Goal: Answer question/provide support

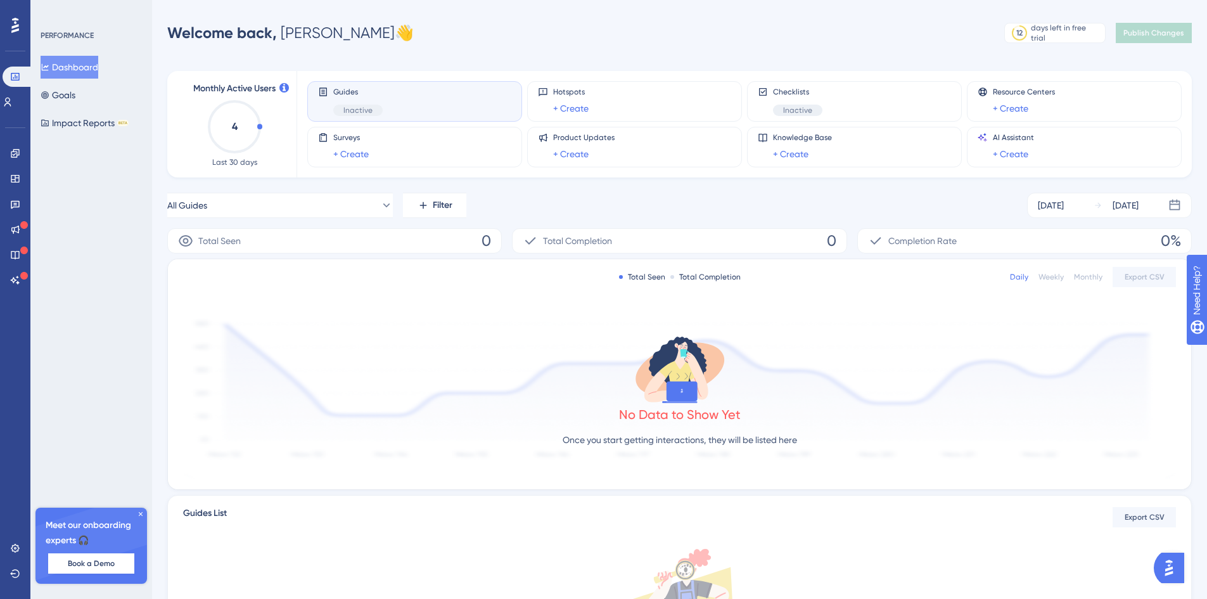
click at [13, 42] on div "Performance Users" at bounding box center [15, 73] width 25 height 77
click at [14, 17] on icon at bounding box center [15, 25] width 8 height 16
click at [17, 178] on icon at bounding box center [15, 179] width 8 height 8
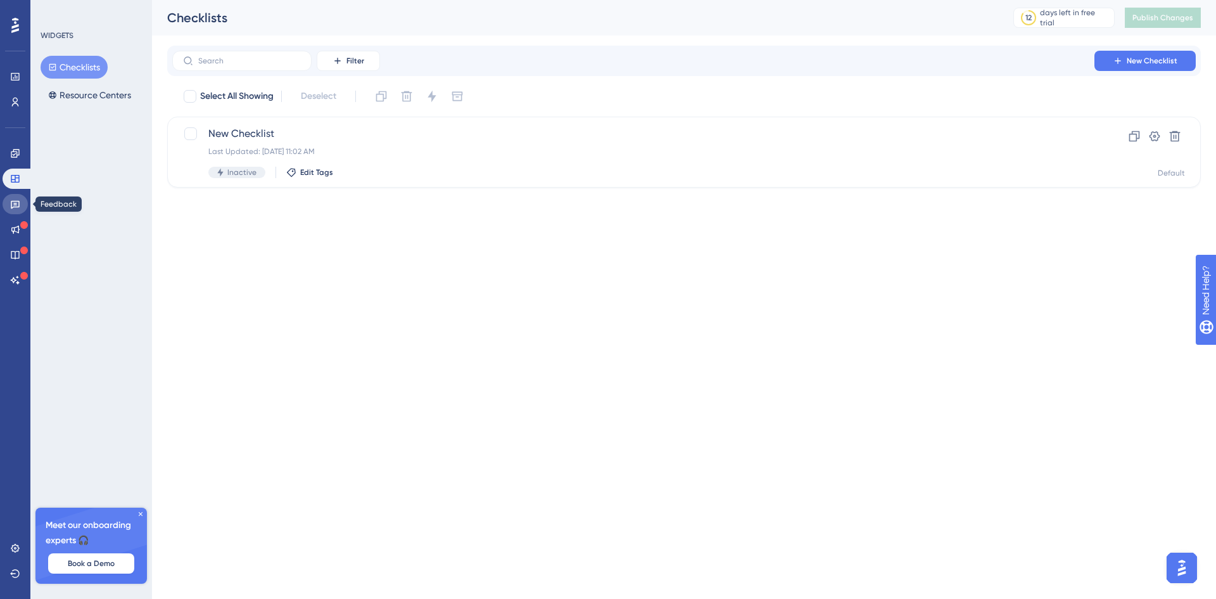
click at [10, 208] on link at bounding box center [15, 204] width 25 height 20
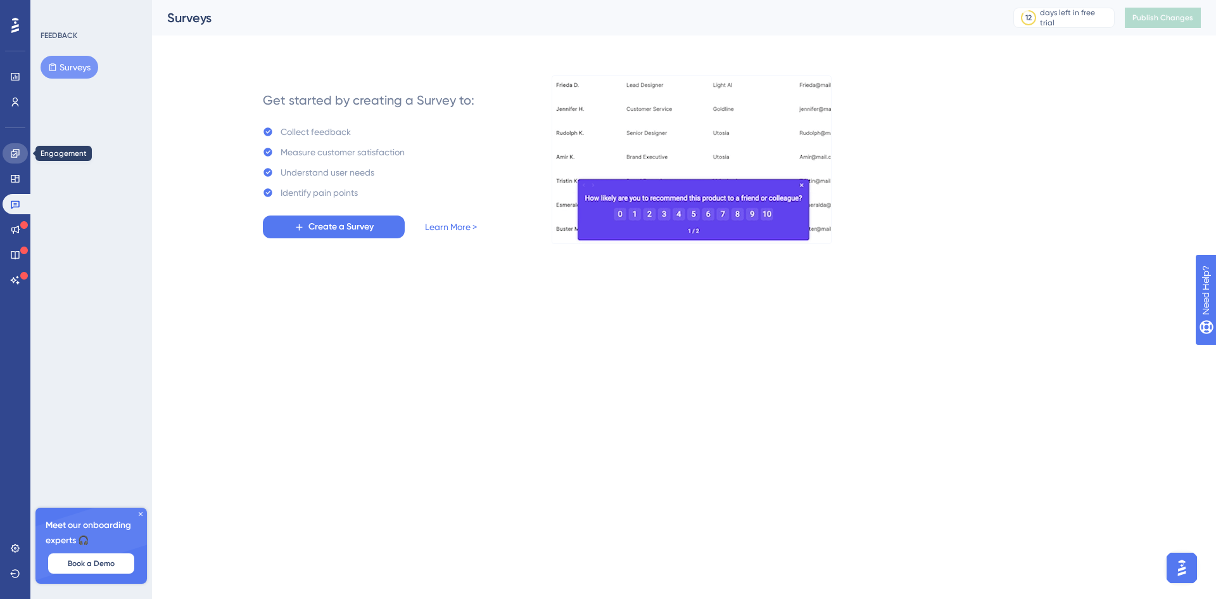
click at [15, 146] on link at bounding box center [15, 153] width 25 height 20
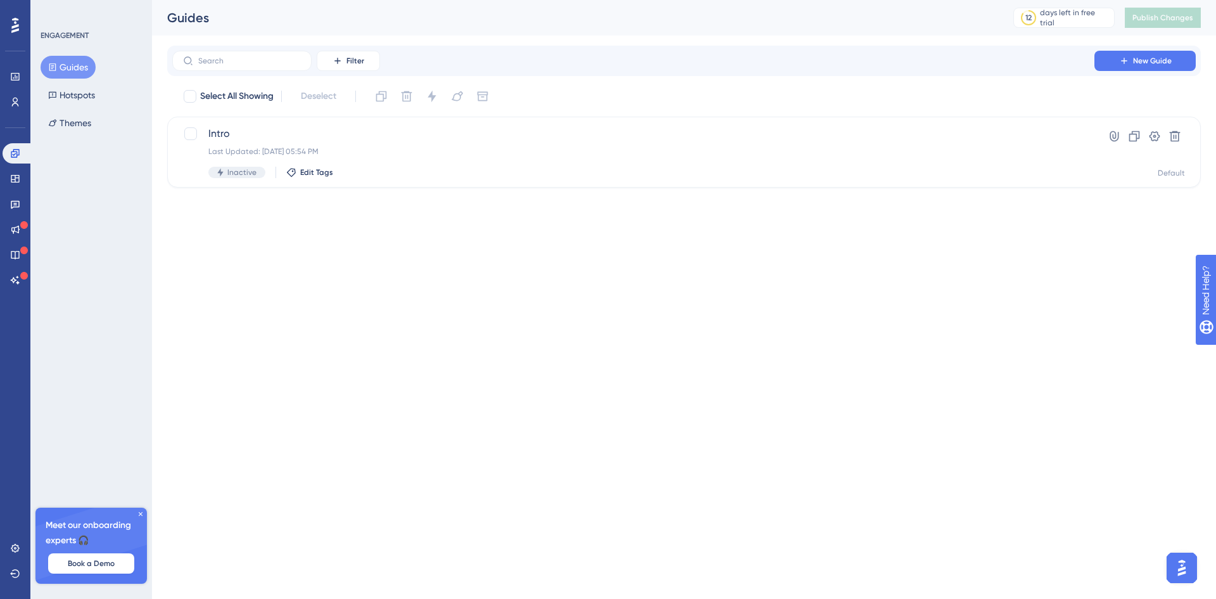
click at [70, 62] on button "Guides" at bounding box center [68, 67] width 55 height 23
click at [1136, 66] on button "New Guide" at bounding box center [1145, 61] width 101 height 20
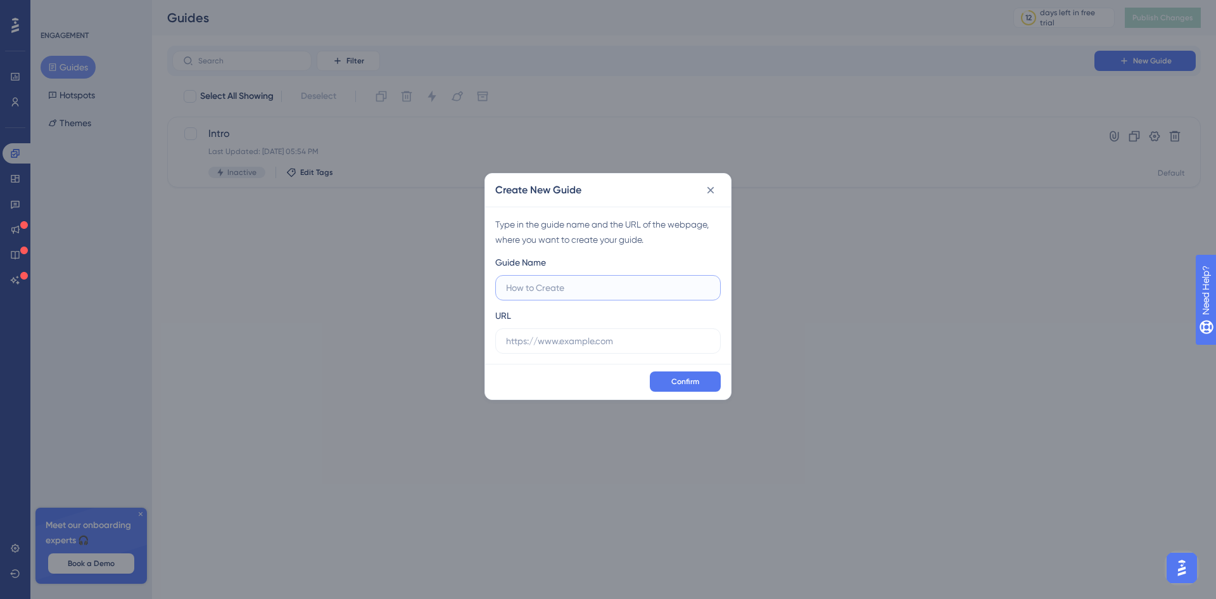
click at [531, 291] on input "text" at bounding box center [608, 288] width 204 height 14
type input "G"
type input "Getting started"
click at [544, 337] on input "text" at bounding box center [608, 341] width 204 height 14
paste input "[URL]"
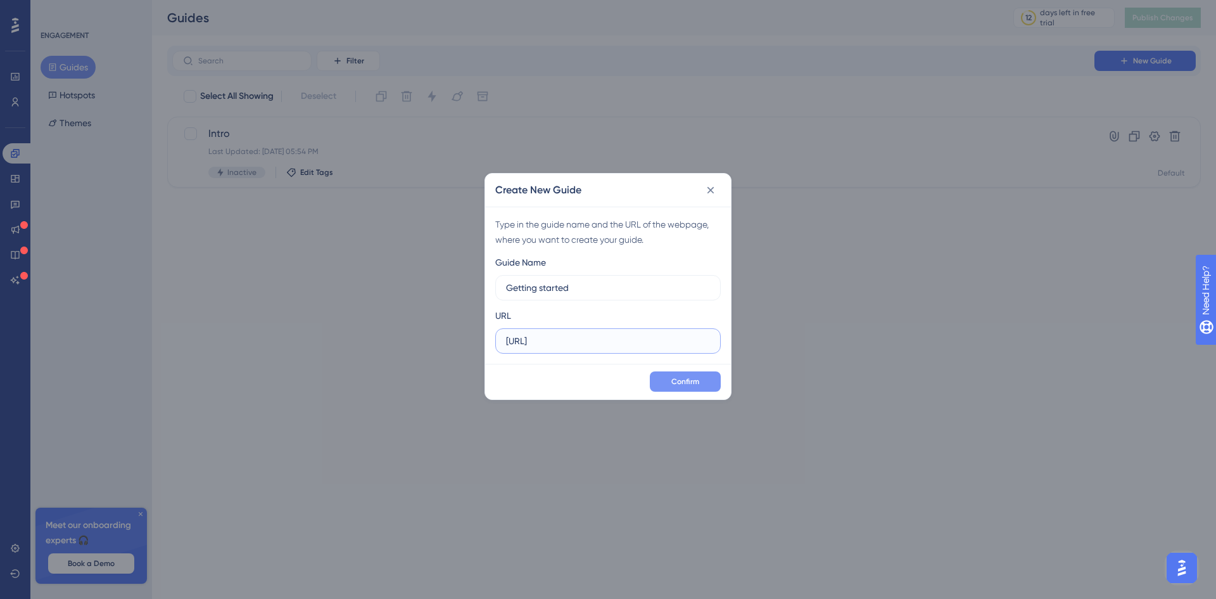
type input "[URL]"
click at [683, 380] on span "Confirm" at bounding box center [685, 381] width 28 height 10
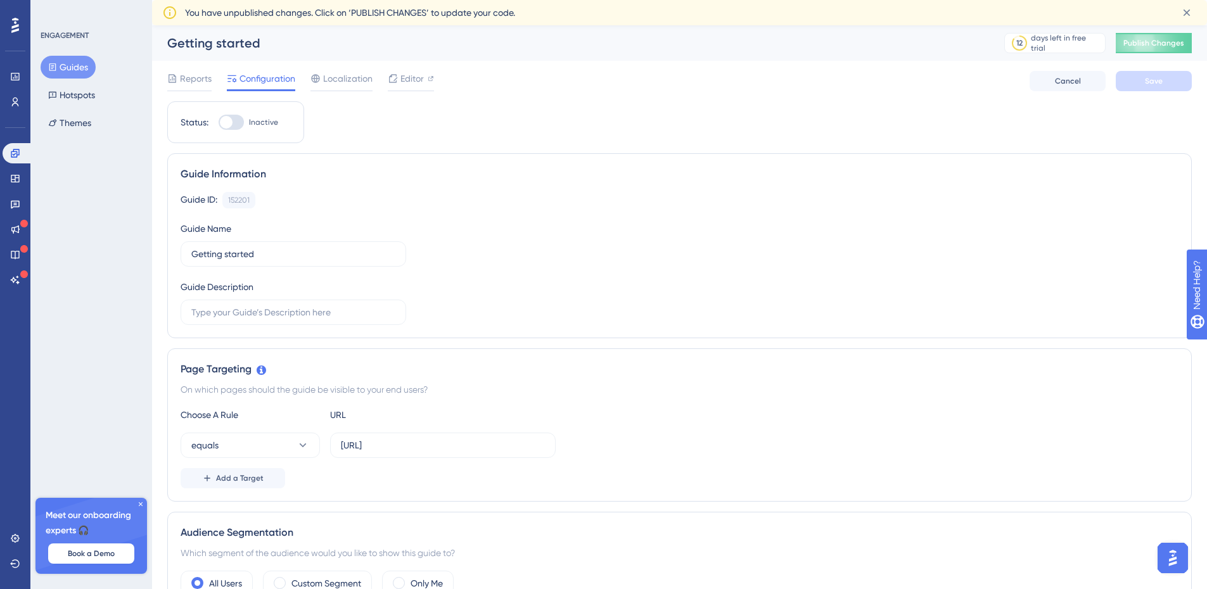
click at [1170, 561] on img "Open AI Assistant Launcher" at bounding box center [1172, 558] width 23 height 23
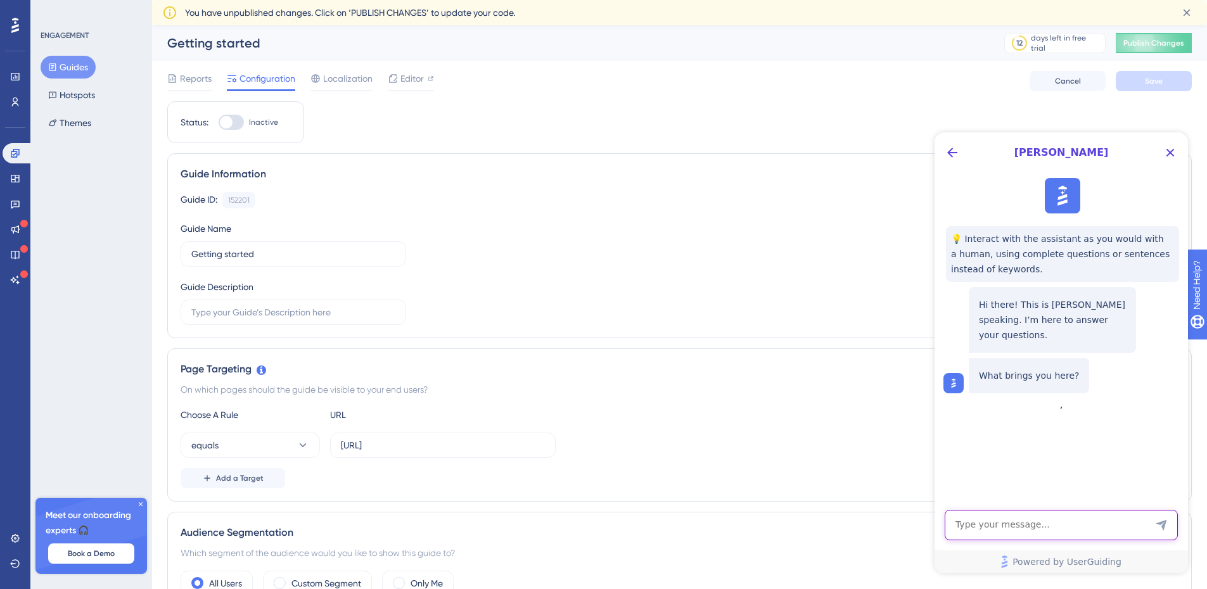
click at [1026, 524] on textarea "AI Assistant Text Input" at bounding box center [1060, 525] width 233 height 30
drag, startPoint x: 1116, startPoint y: 517, endPoint x: 1118, endPoint y: 537, distance: 20.4
click at [1118, 537] on textarea "Hi - I'm having trouble creating a guide. Once I select the first step in a gui…" at bounding box center [1060, 520] width 233 height 42
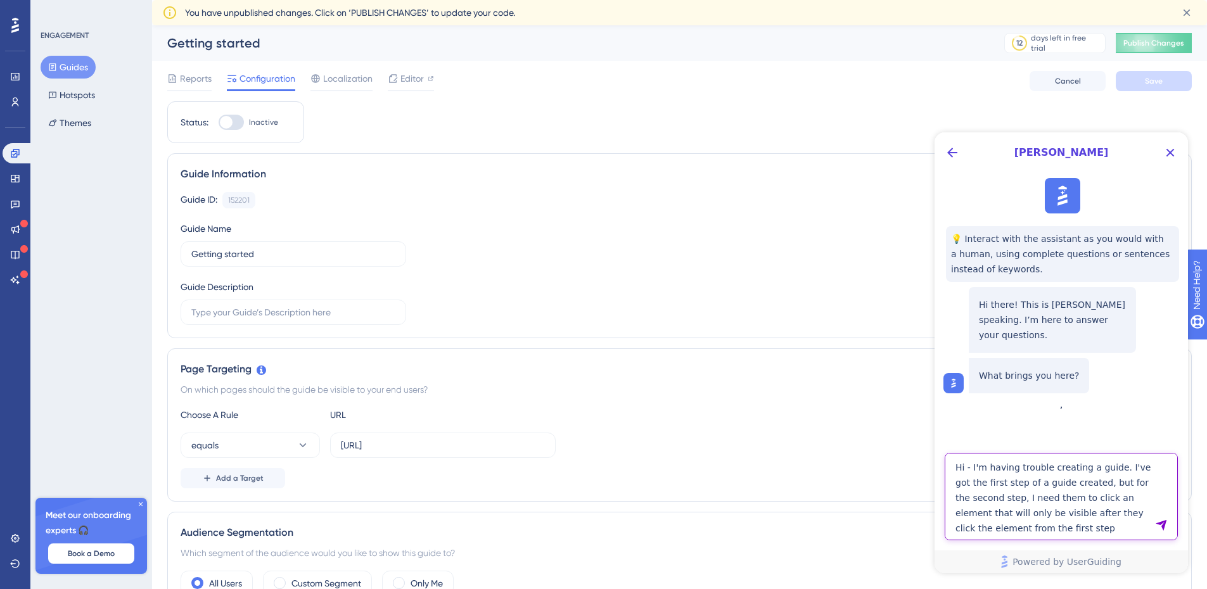
type textarea "Hi - I'm having trouble creating a guide. I've got the first step of a guide cr…"
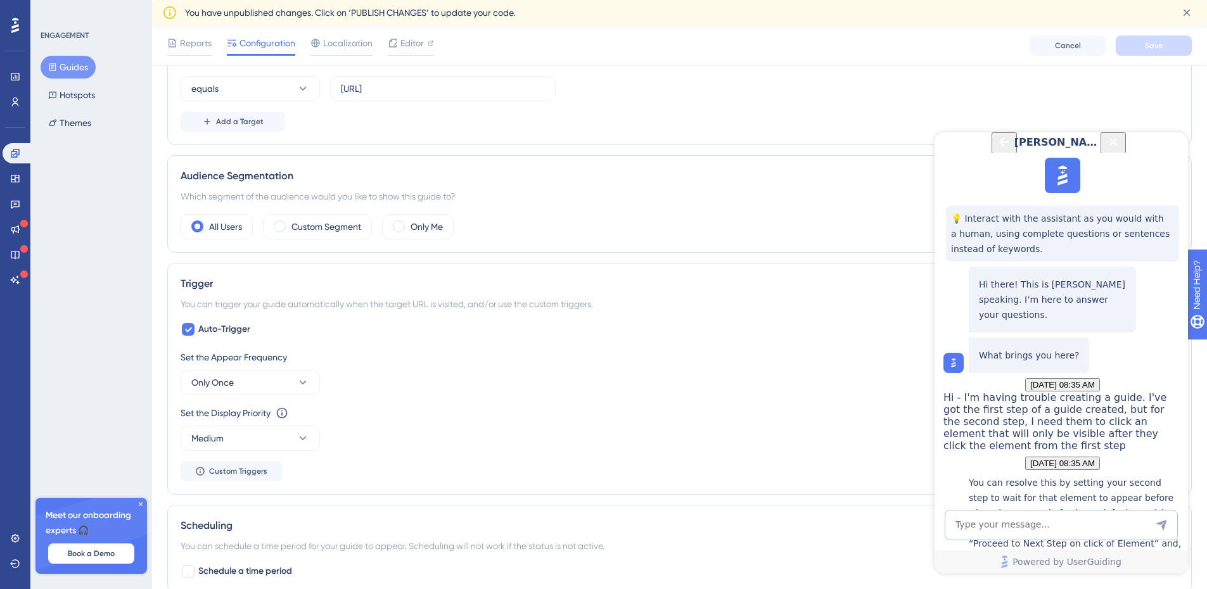
scroll to position [362, 0]
click at [403, 222] on span at bounding box center [399, 226] width 12 height 12
click at [409, 222] on input "radio" at bounding box center [409, 222] width 0 height 0
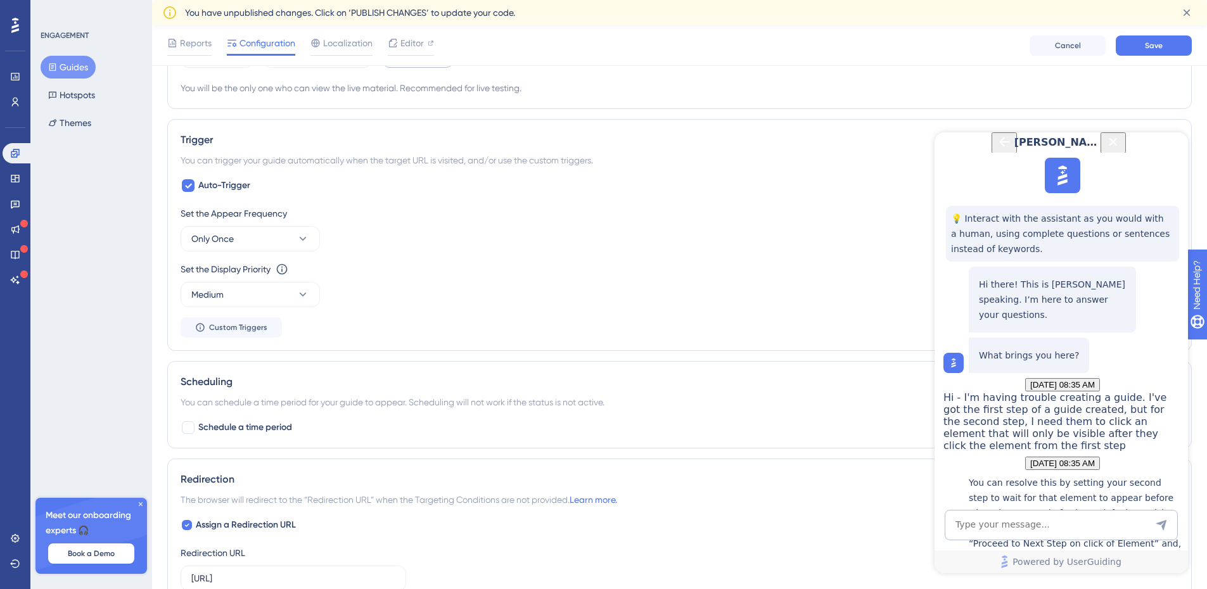
scroll to position [534, 0]
click at [287, 244] on button "Only Once" at bounding box center [250, 237] width 139 height 25
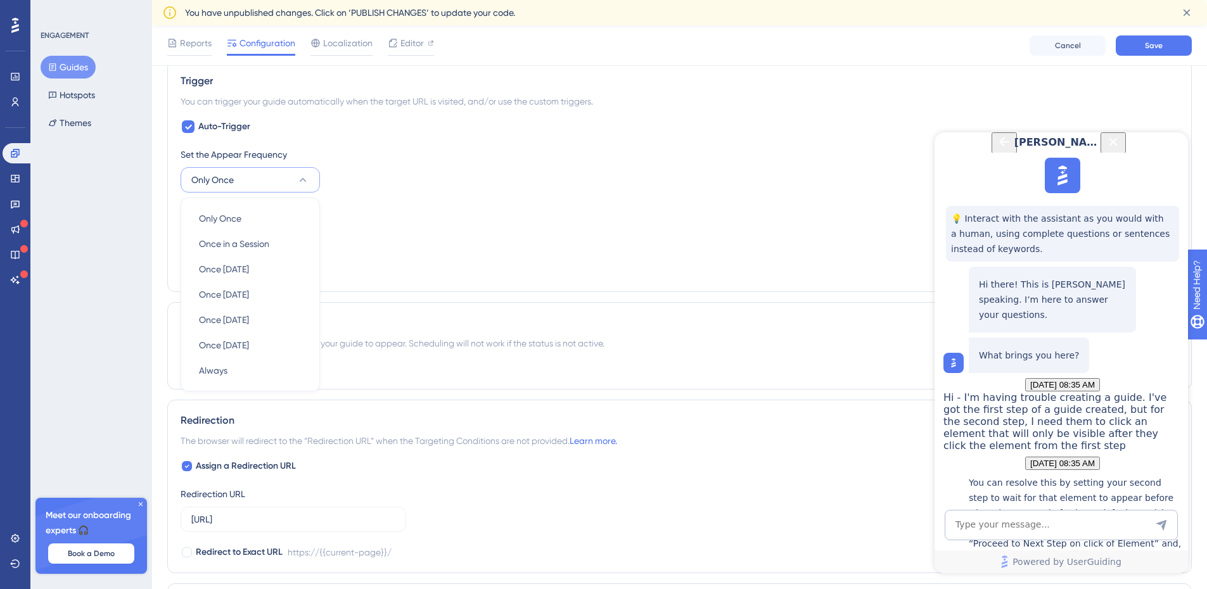
click at [472, 215] on div "Set the Display Priority This option will set the display priority between auto…" at bounding box center [680, 210] width 998 height 15
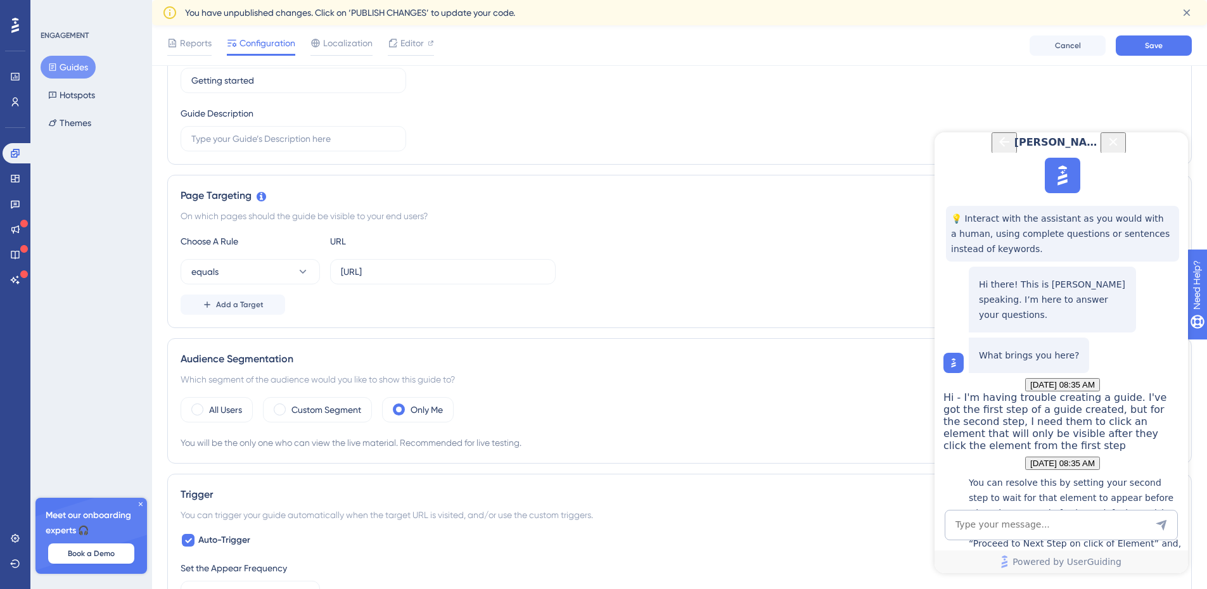
scroll to position [0, 0]
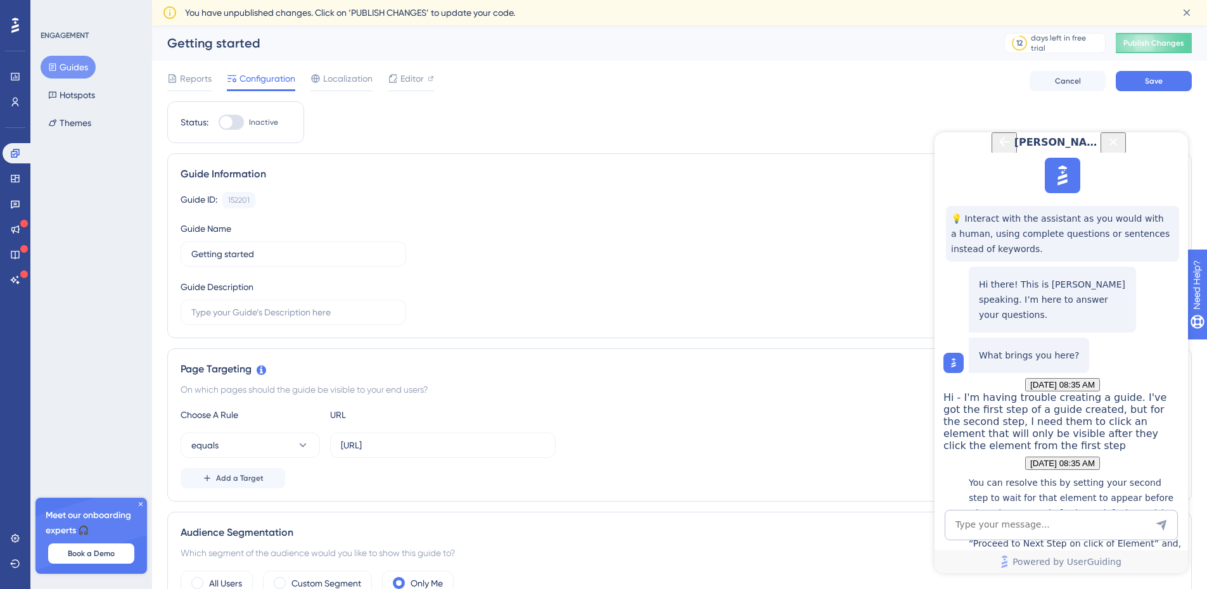
click at [996, 149] on icon "Back Button" at bounding box center [1003, 141] width 15 height 15
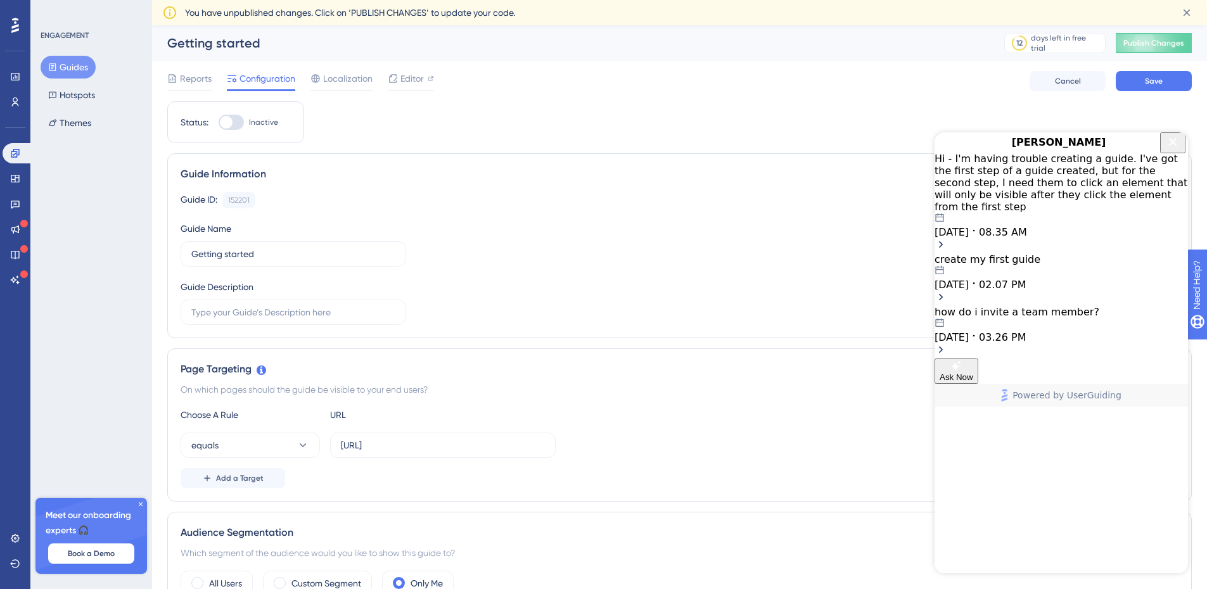
click at [1032, 194] on div "Hi - I'm having trouble creating a guide. I've got the first step of a guide cr…" at bounding box center [1060, 196] width 253 height 86
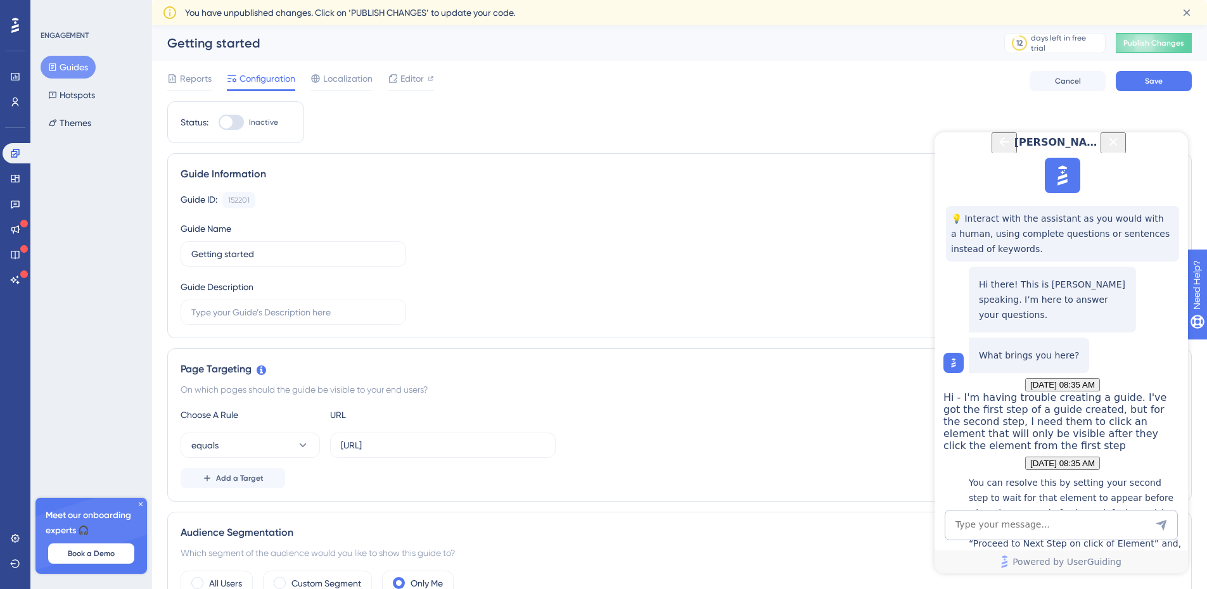
scroll to position [336, 0]
click at [1126, 153] on button "Close Button" at bounding box center [1112, 142] width 25 height 21
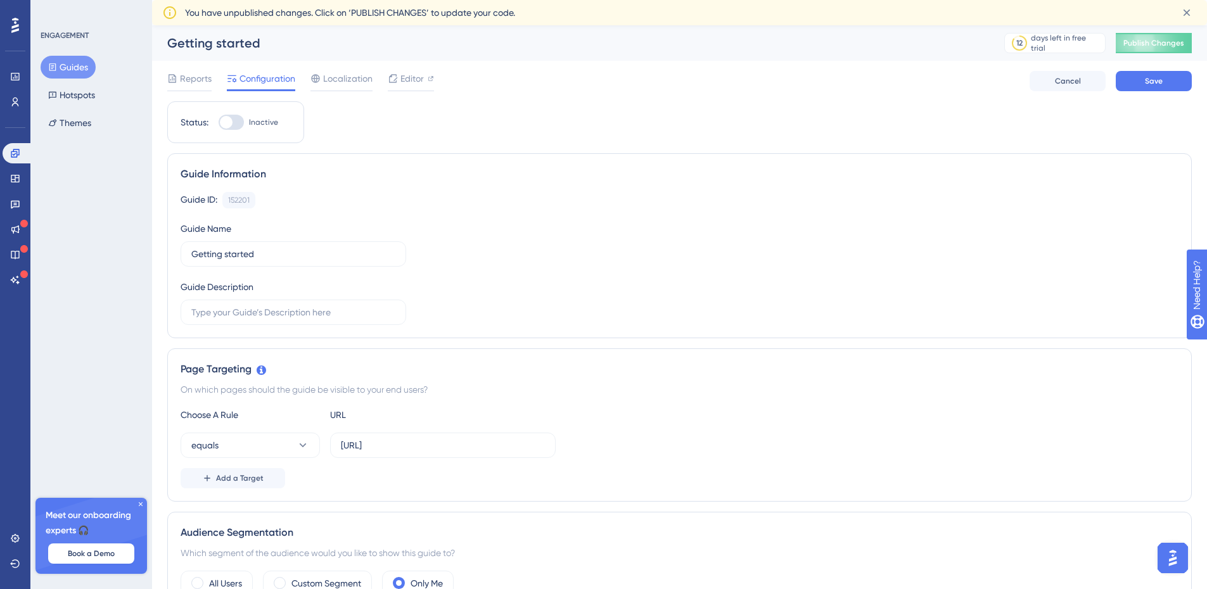
scroll to position [0, 0]
click at [404, 77] on span "Editor" at bounding box center [411, 78] width 23 height 15
click at [1170, 559] on img "Open AI Assistant Launcher" at bounding box center [1172, 558] width 23 height 23
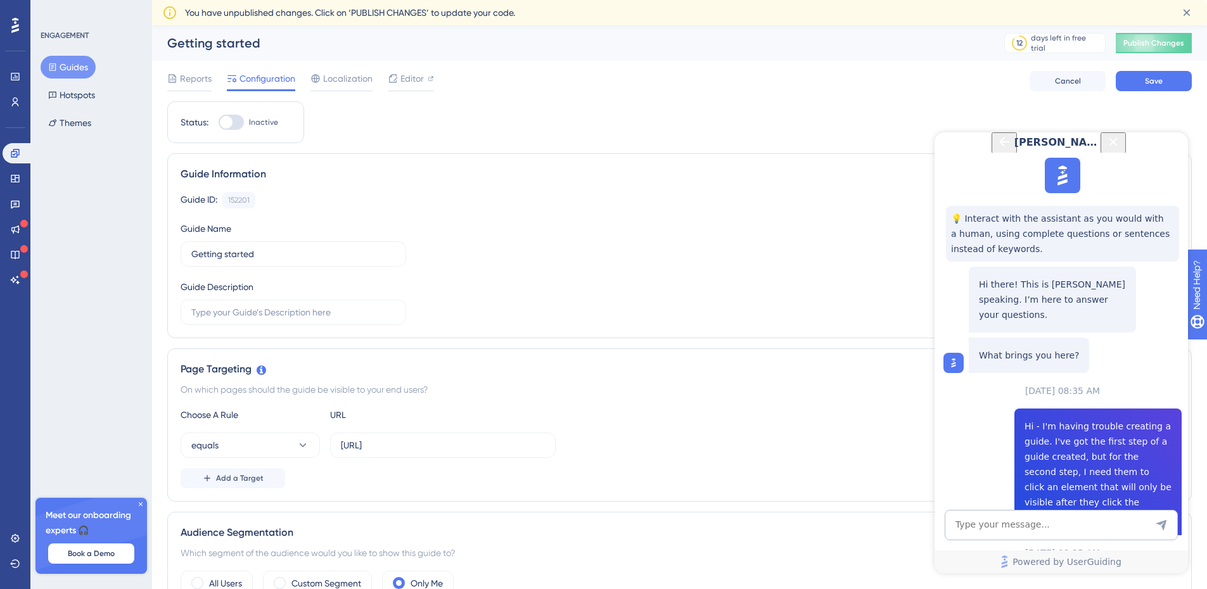
scroll to position [336, 0]
click at [1007, 533] on textarea "AI Assistant Text Input" at bounding box center [1060, 525] width 233 height 30
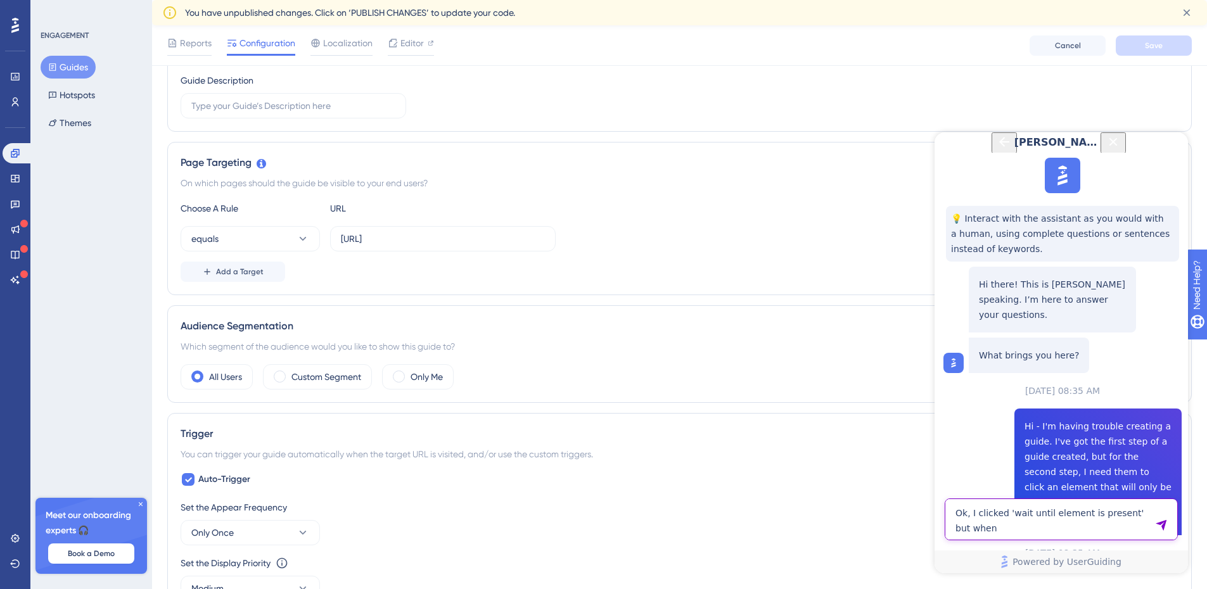
scroll to position [212, 0]
drag, startPoint x: 997, startPoint y: 527, endPoint x: 924, endPoint y: 505, distance: 76.7
click at [934, 505] on html "[PERSON_NAME] 💡 Interact with the assistant as you would with a human, using co…" at bounding box center [1060, 352] width 253 height 441
type textarea "How do i create an onboarding checklist?"
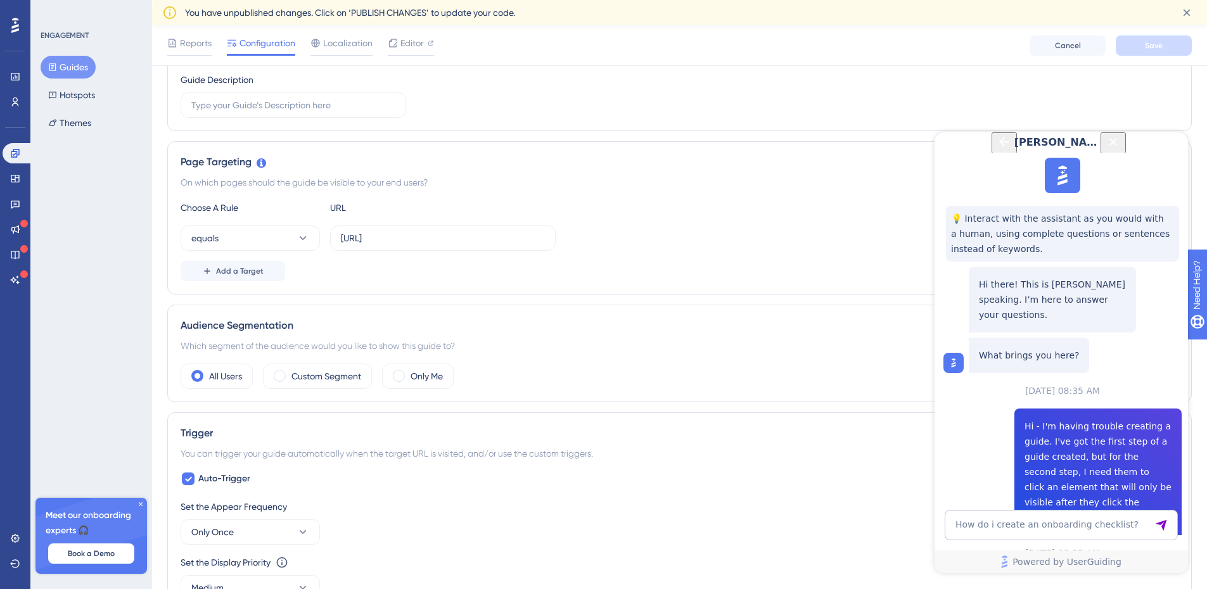
scroll to position [626, 0]
click at [994, 531] on textarea "How do i create an onboarding checklist?" at bounding box center [1060, 525] width 233 height 30
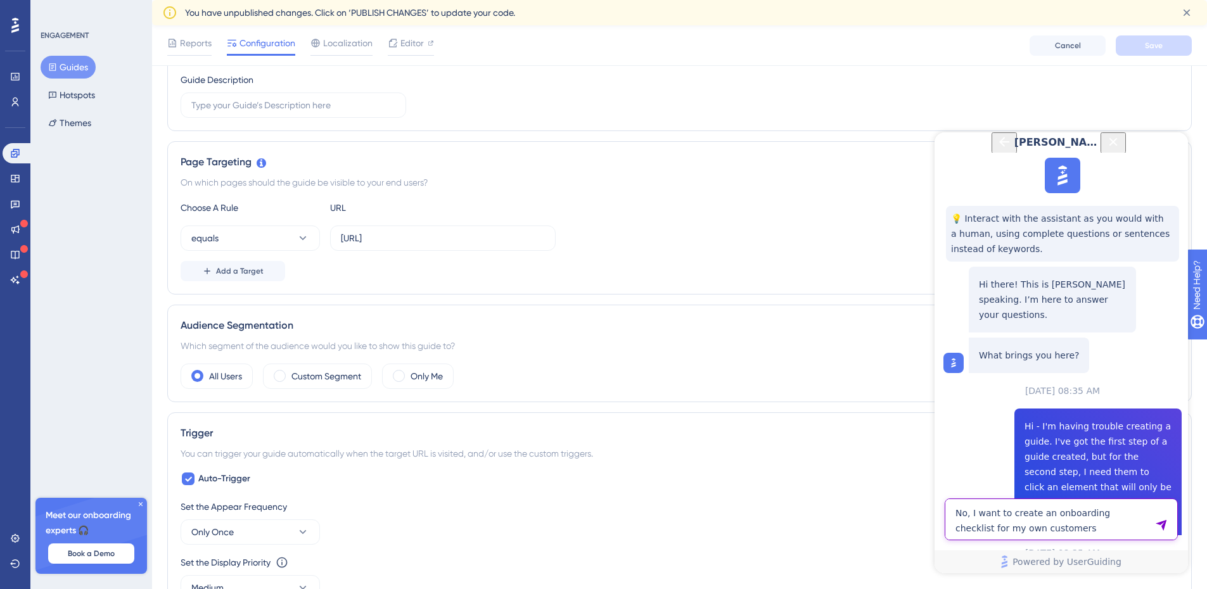
type textarea "No, I want to create an onboarding checklist for my own customers"
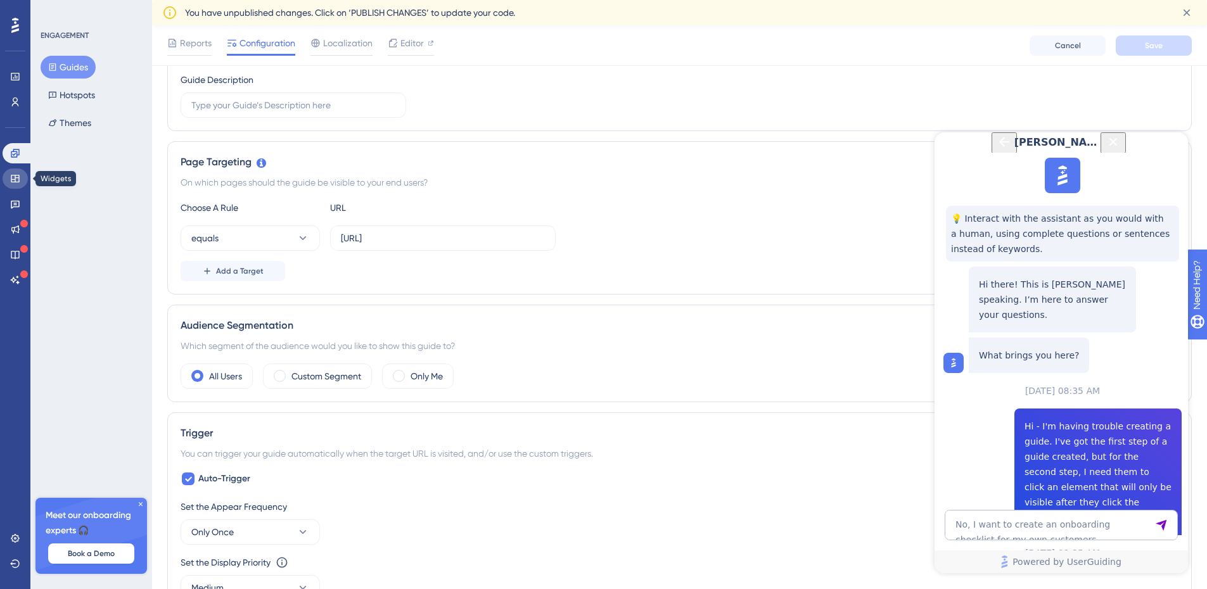
click at [15, 174] on icon at bounding box center [15, 179] width 10 height 10
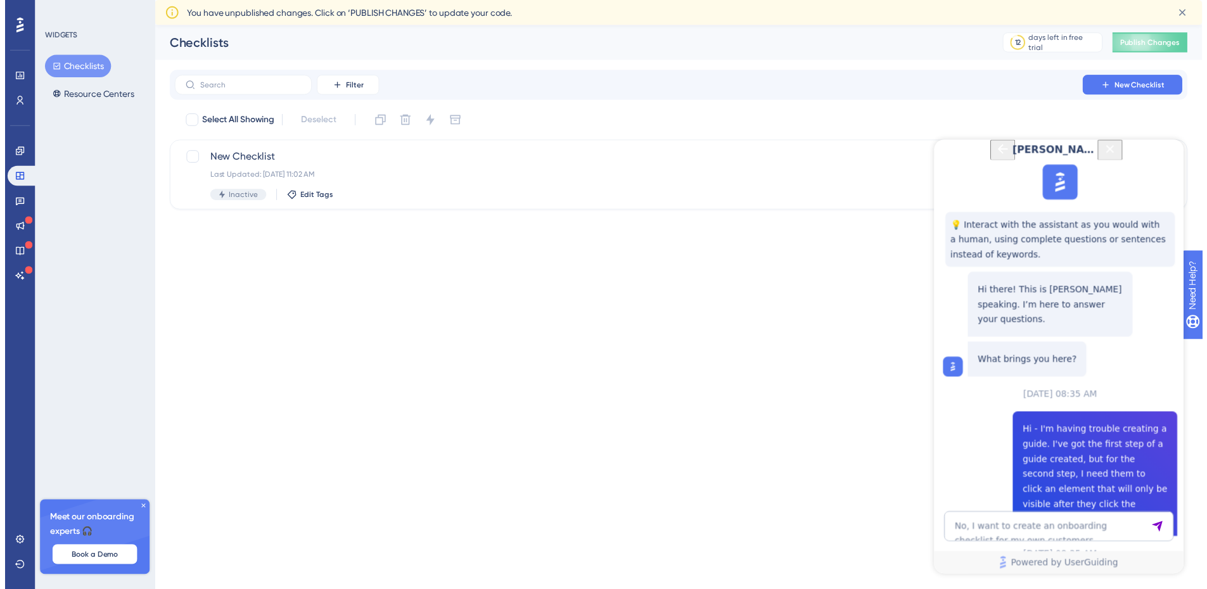
scroll to position [1068, 0]
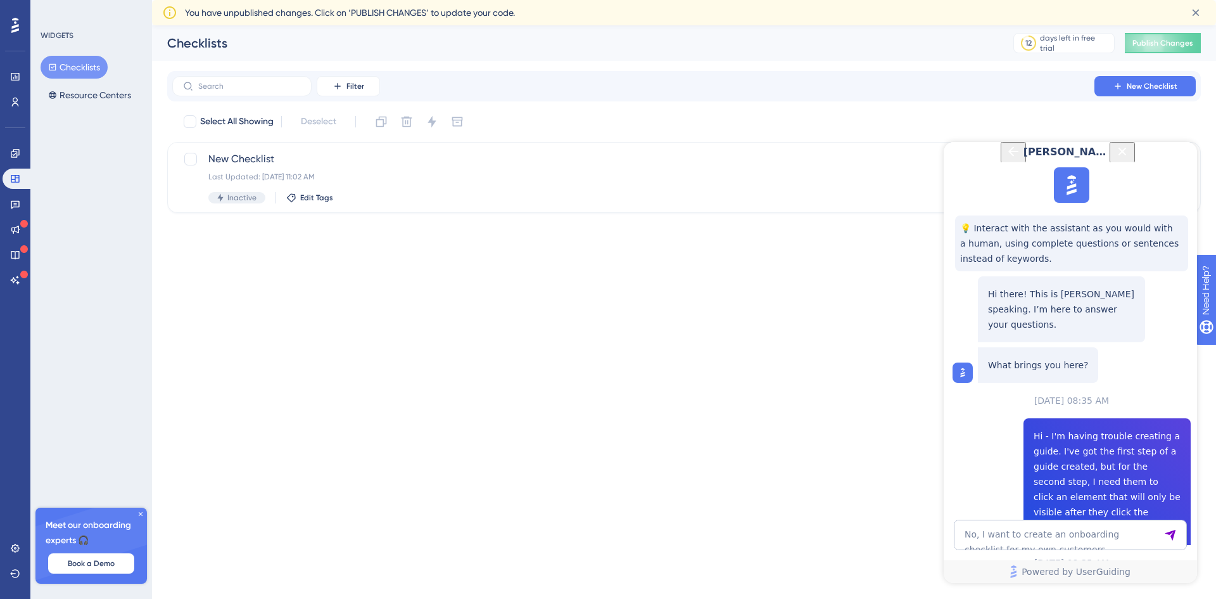
click at [265, 170] on div "New Checklist Last Updated: [DATE] 11:02 AM Inactive Edit Tags" at bounding box center [633, 177] width 850 height 52
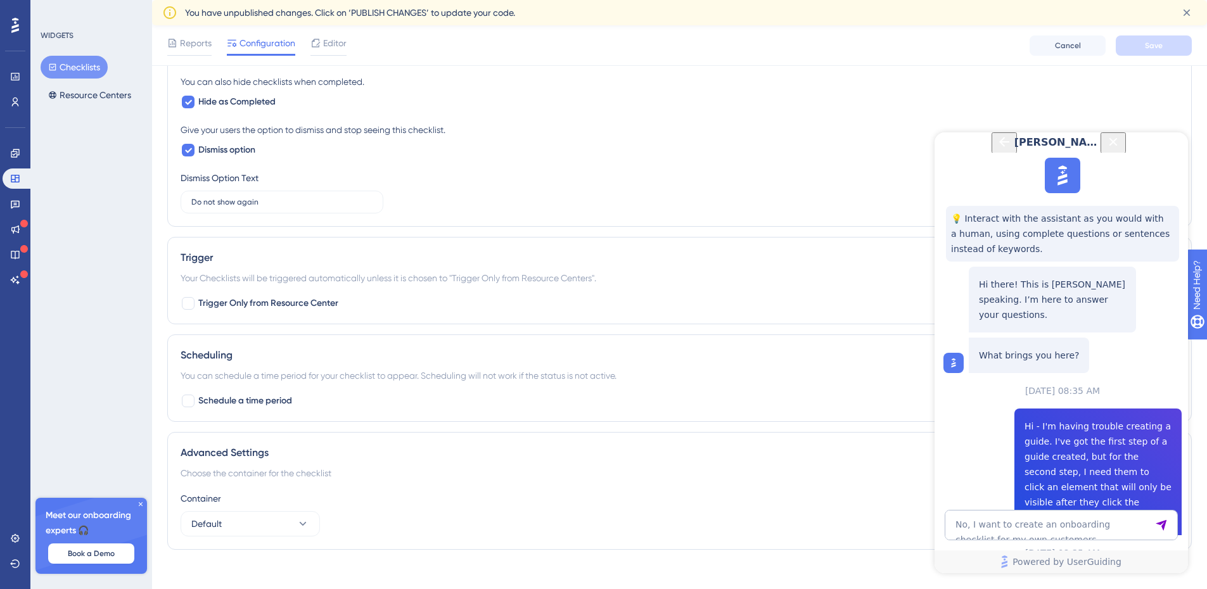
scroll to position [618, 0]
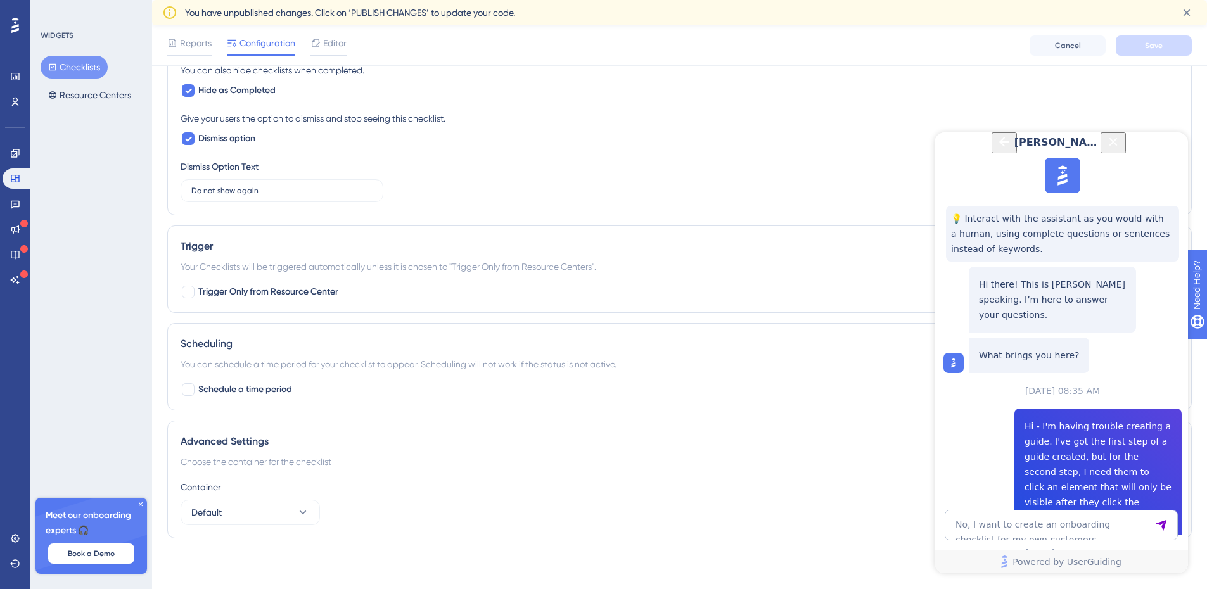
click at [516, 436] on div "Advanced Settings" at bounding box center [680, 441] width 998 height 15
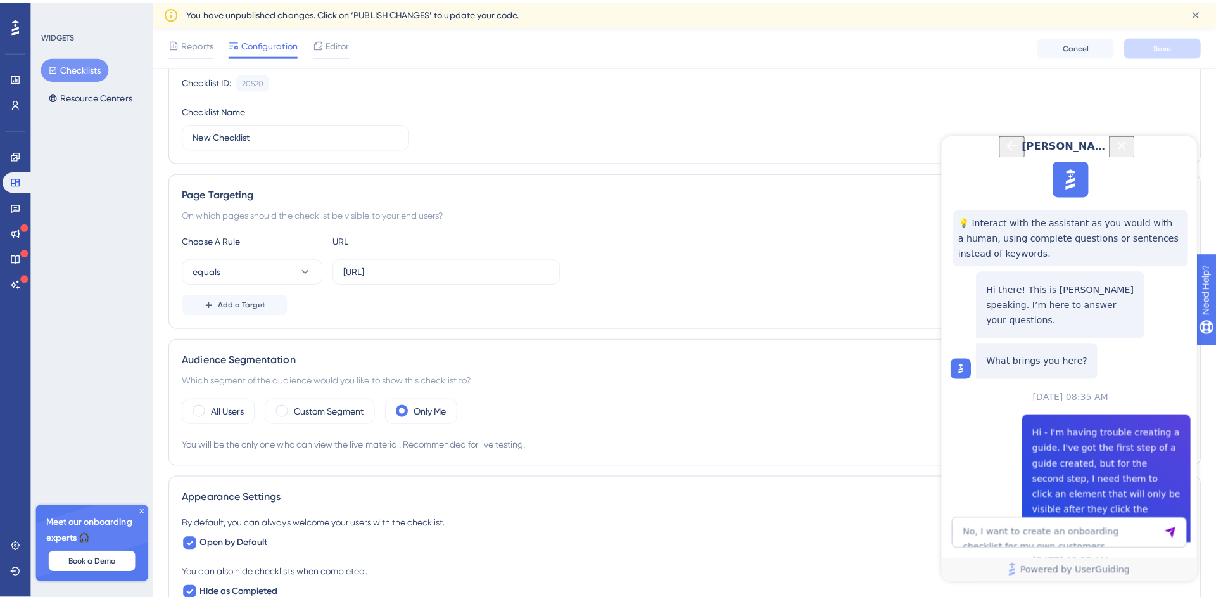
scroll to position [0, 0]
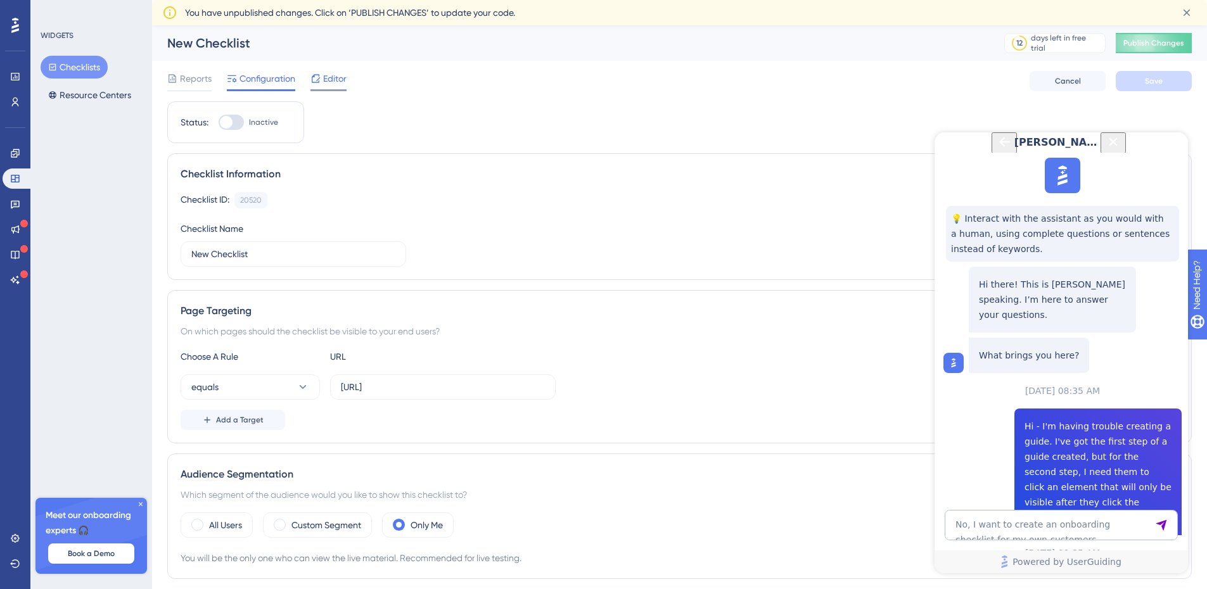
click at [327, 82] on span "Editor" at bounding box center [334, 78] width 23 height 15
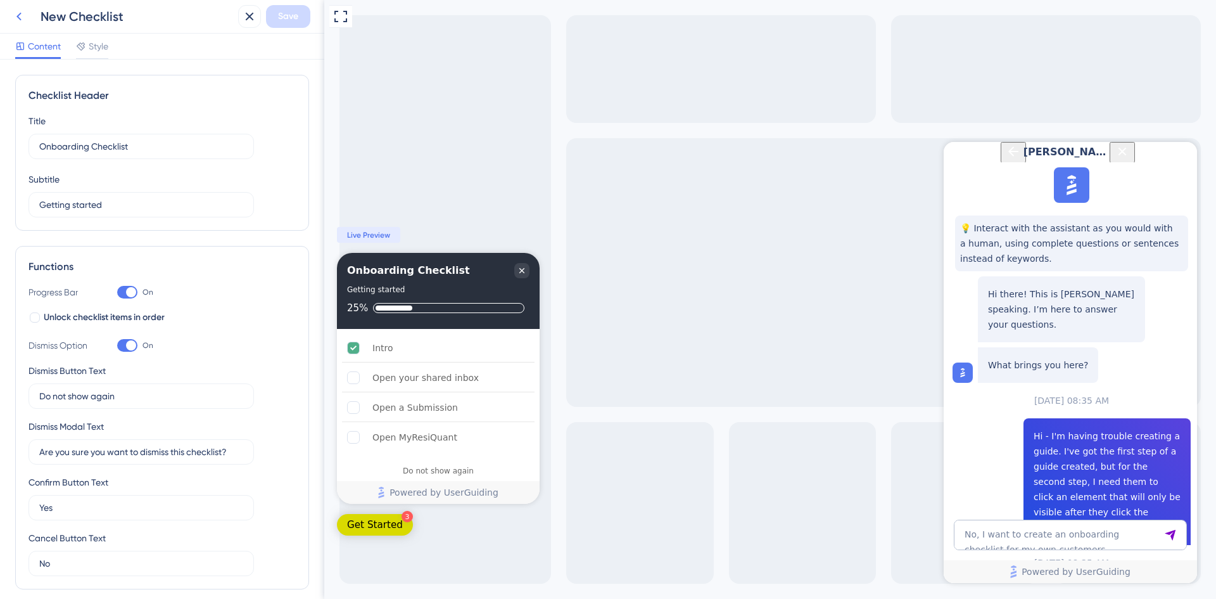
click at [17, 11] on icon at bounding box center [18, 16] width 15 height 15
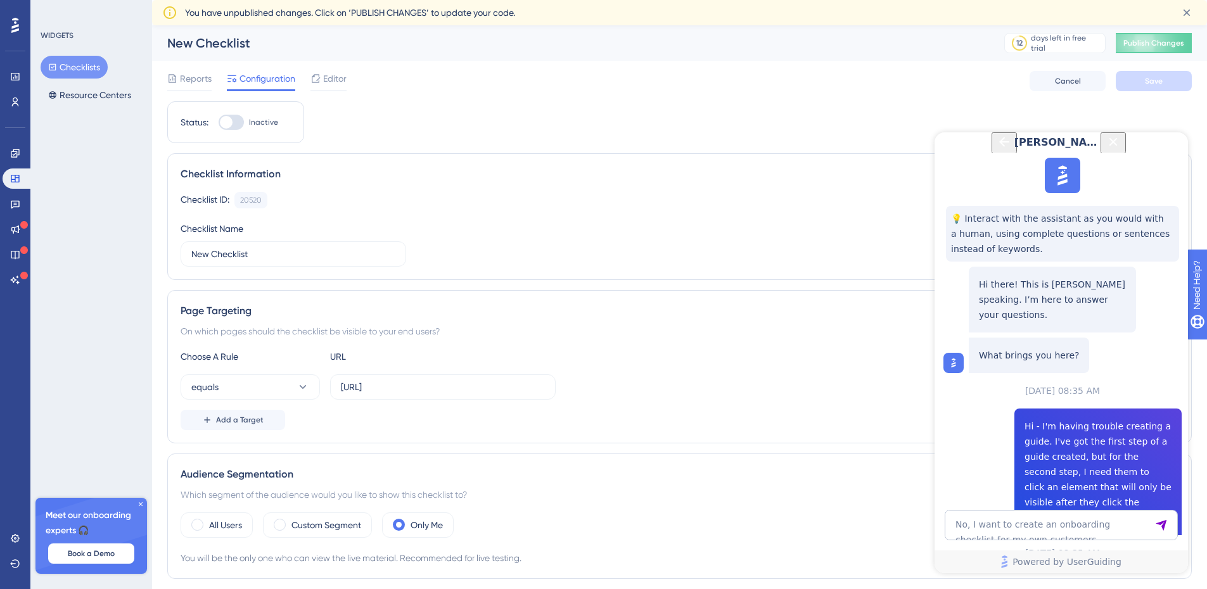
click at [229, 124] on div at bounding box center [226, 122] width 13 height 13
click at [219, 123] on input "Inactive" at bounding box center [218, 122] width 1 height 1
checkbox input "true"
click at [1154, 82] on span "Save" at bounding box center [1154, 81] width 18 height 10
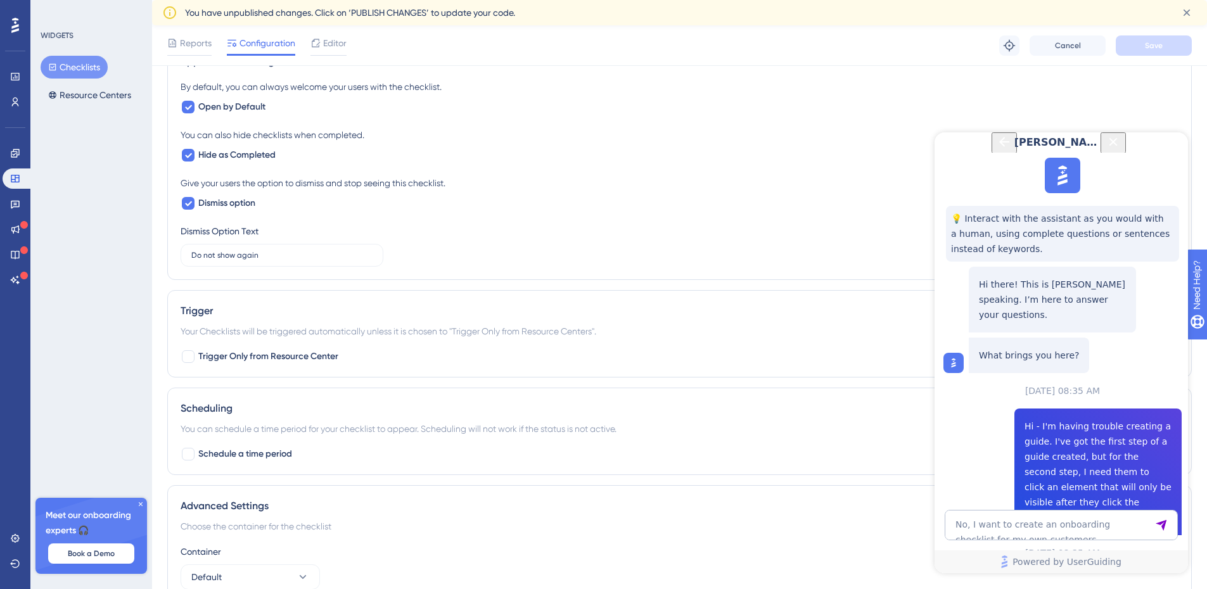
scroll to position [618, 0]
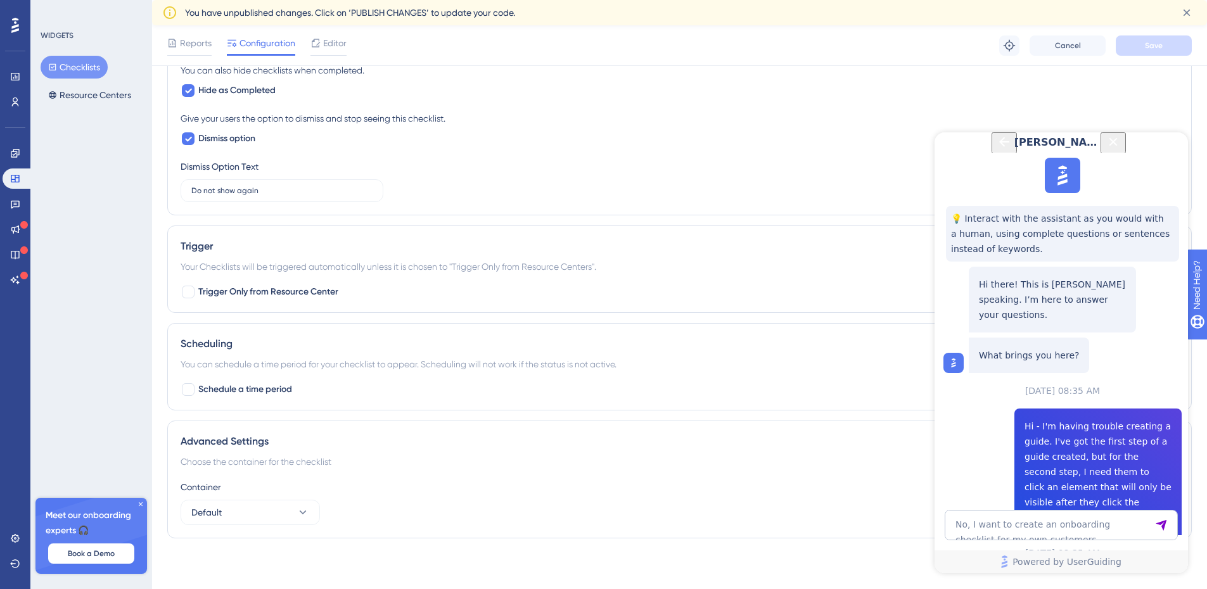
click at [1117, 146] on icon "Close Button" at bounding box center [1113, 141] width 8 height 8
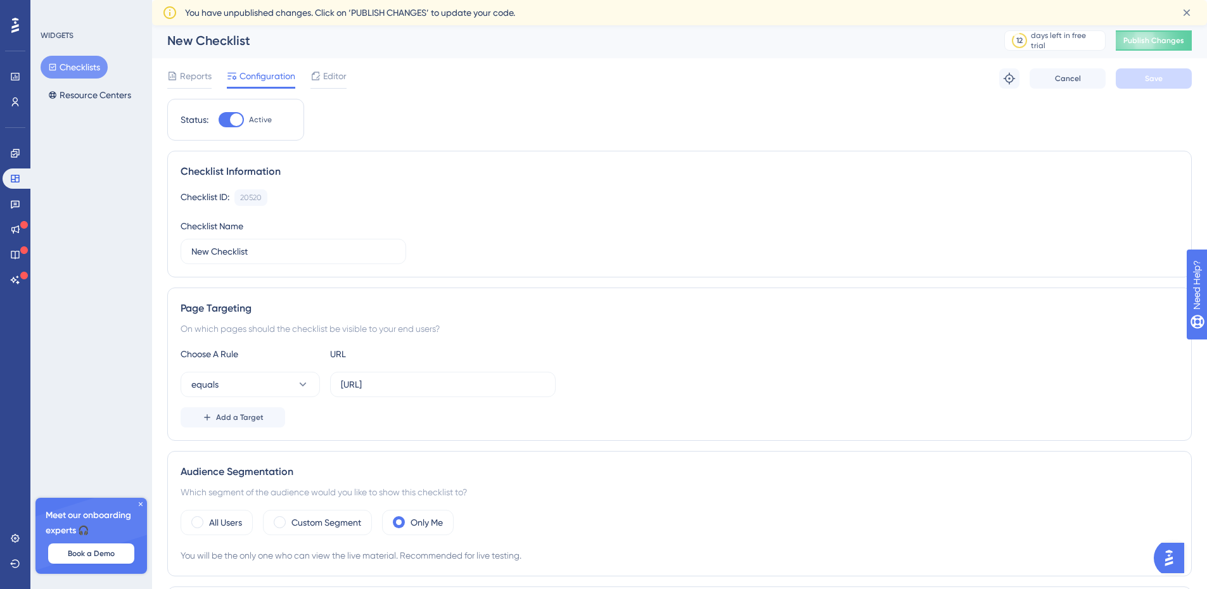
scroll to position [0, 0]
click at [1155, 46] on span "Publish Changes" at bounding box center [1153, 43] width 61 height 10
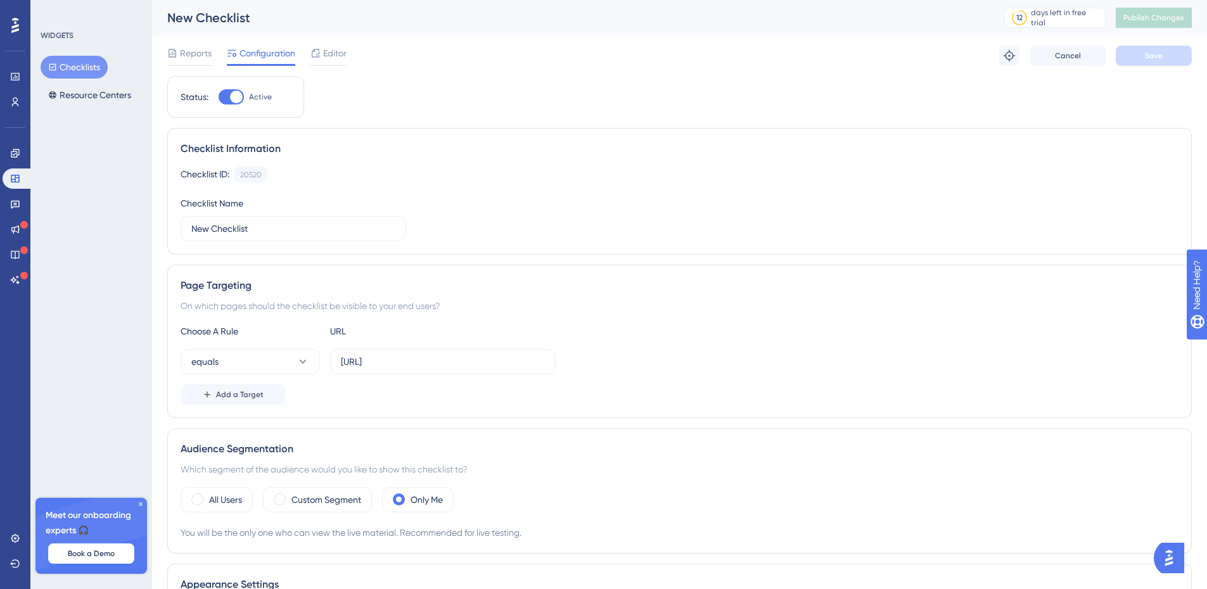
click at [1178, 562] on img "Open AI Assistant Launcher" at bounding box center [1168, 558] width 23 height 23
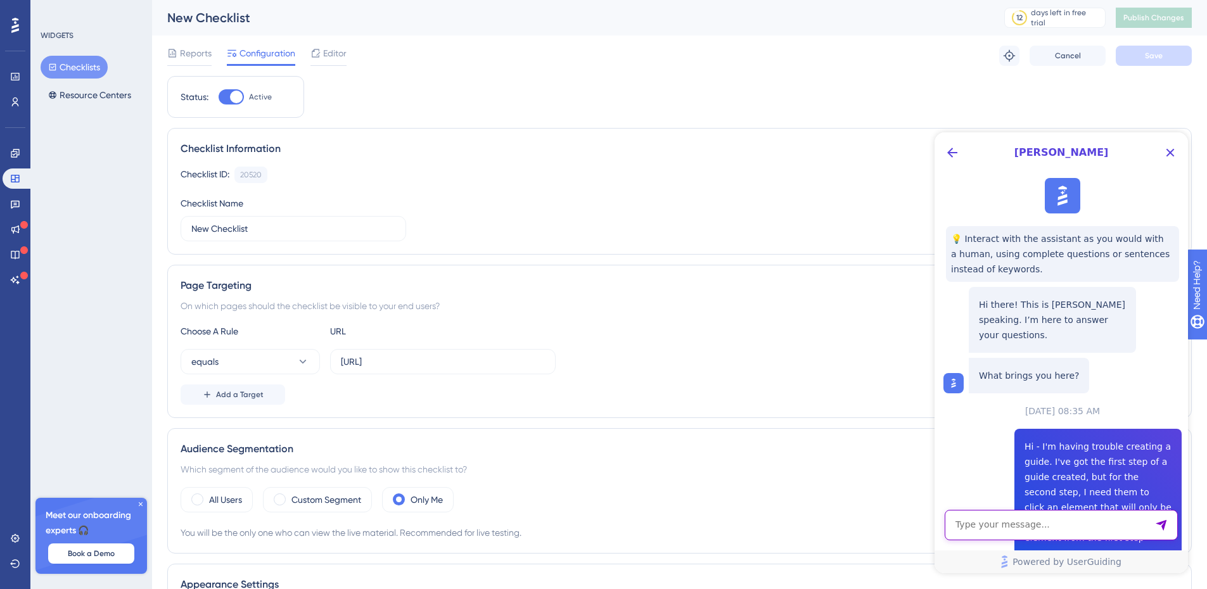
click at [1042, 524] on textarea "AI Assistant Text Input" at bounding box center [1060, 525] width 233 height 30
type textarea "I published a checklist only to me and it's not showing up"
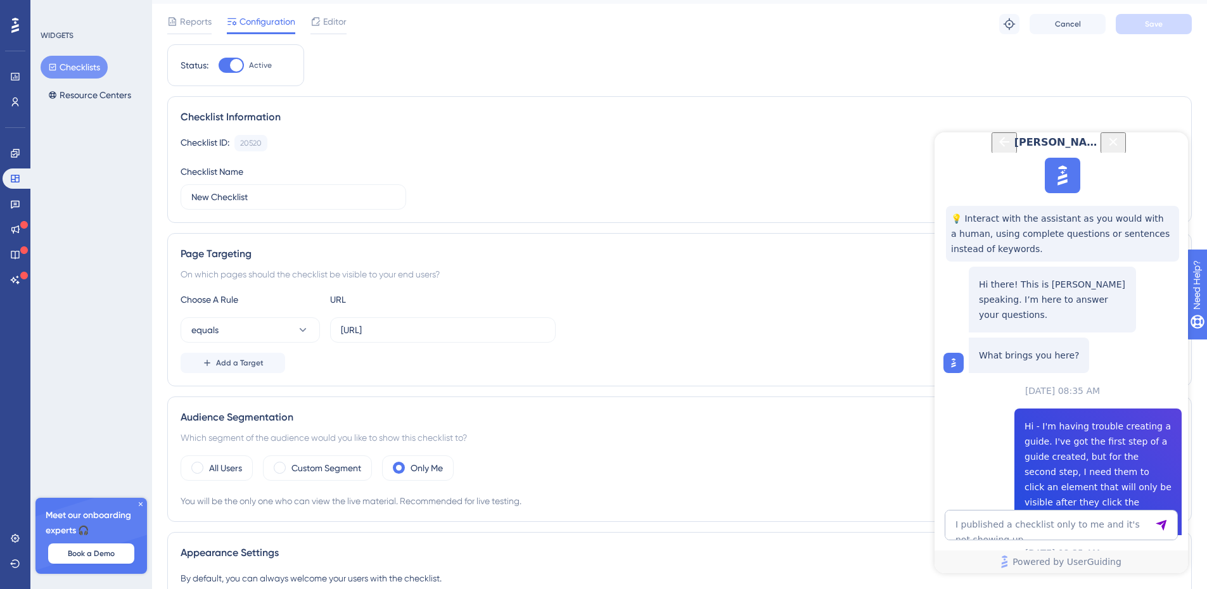
scroll to position [32, 1]
